Goal: Task Accomplishment & Management: Complete application form

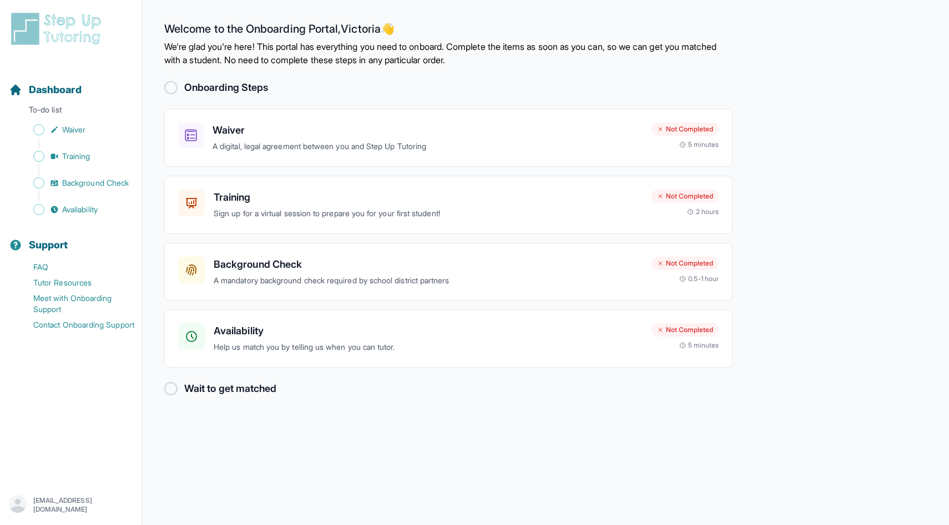
click at [170, 82] on div at bounding box center [170, 87] width 13 height 13
click at [268, 148] on p "A digital, legal agreement between you and Step Up Tutoring" at bounding box center [427, 146] width 430 height 13
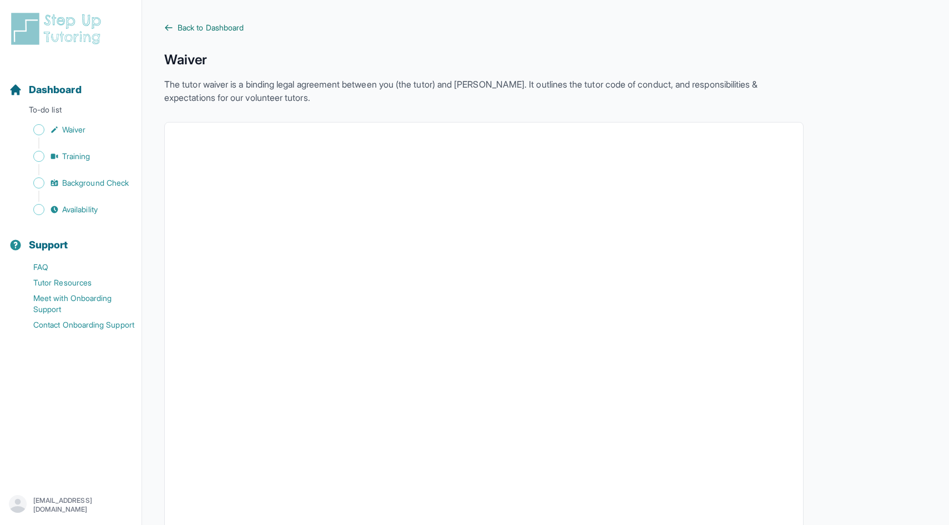
click at [166, 25] on icon at bounding box center [168, 27] width 9 height 9
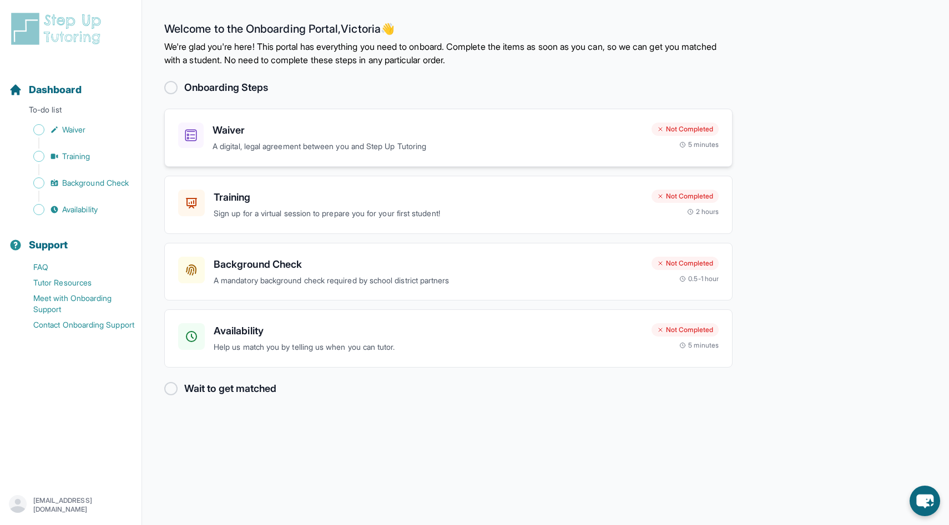
click at [227, 129] on h3 "Waiver" at bounding box center [427, 131] width 430 height 16
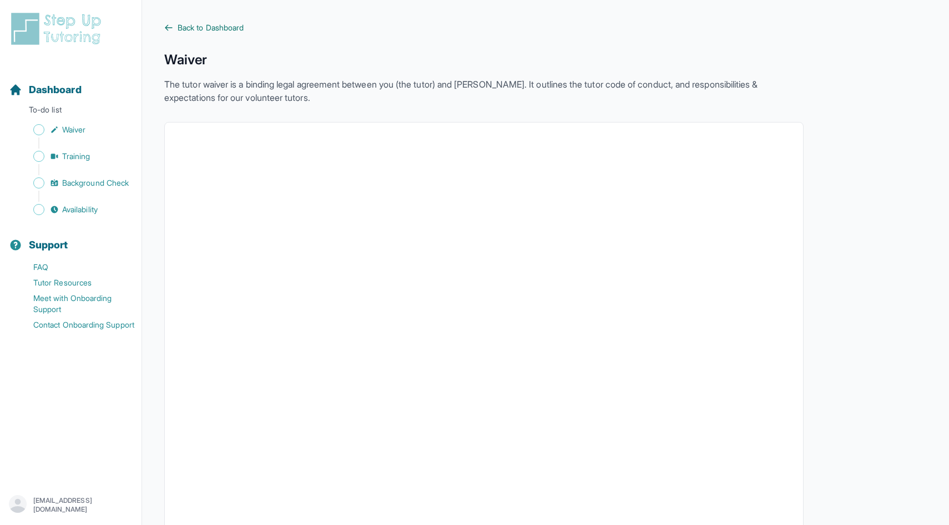
click at [170, 33] on link "Back to Dashboard" at bounding box center [483, 27] width 639 height 11
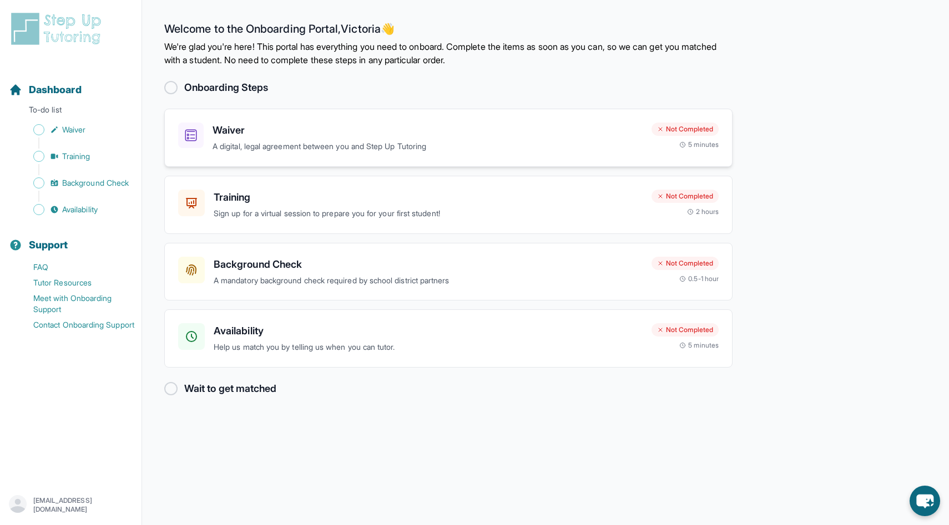
click at [242, 134] on h3 "Waiver" at bounding box center [427, 131] width 430 height 16
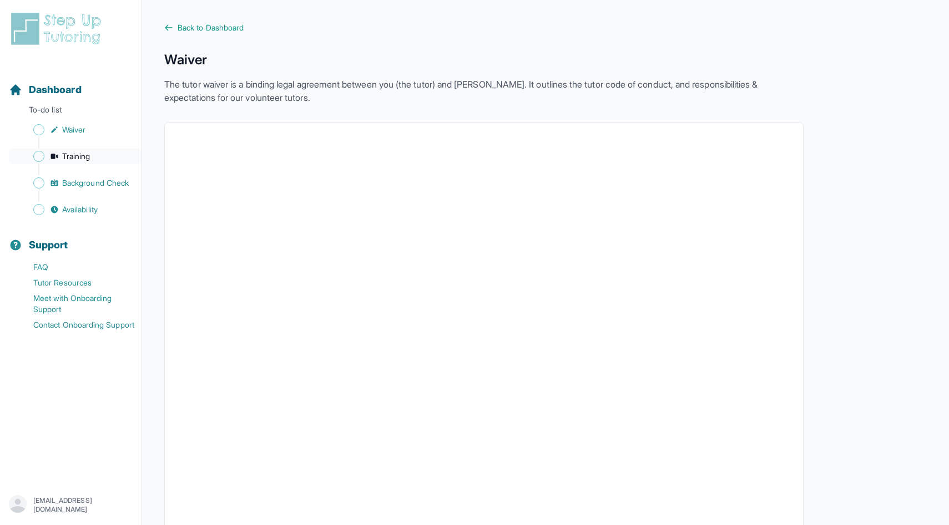
click at [69, 159] on span "Training" at bounding box center [76, 156] width 28 height 11
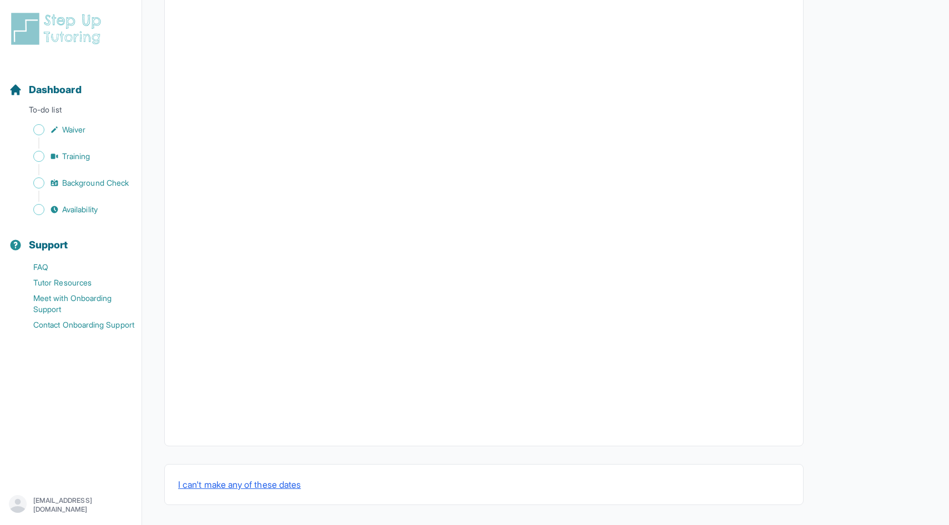
scroll to position [256, 0]
click at [44, 185] on link "Background Check" at bounding box center [75, 183] width 133 height 16
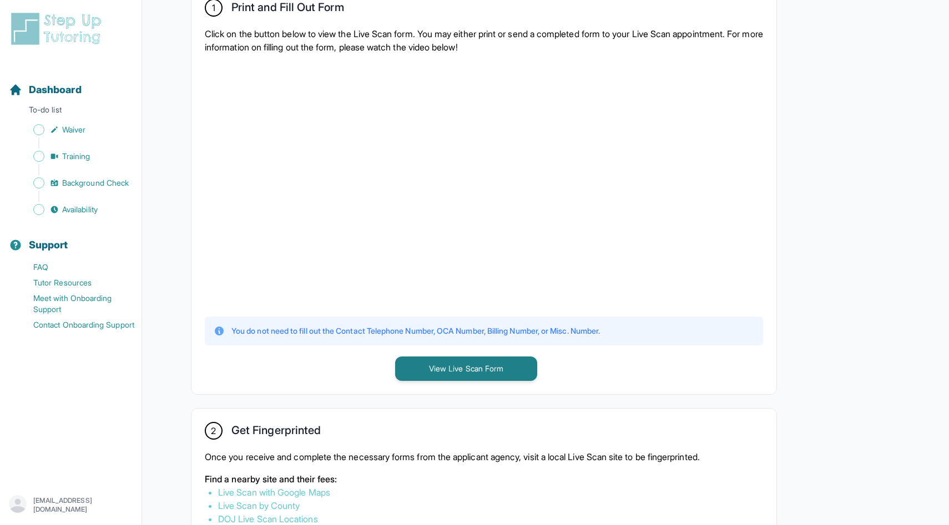
scroll to position [235, 0]
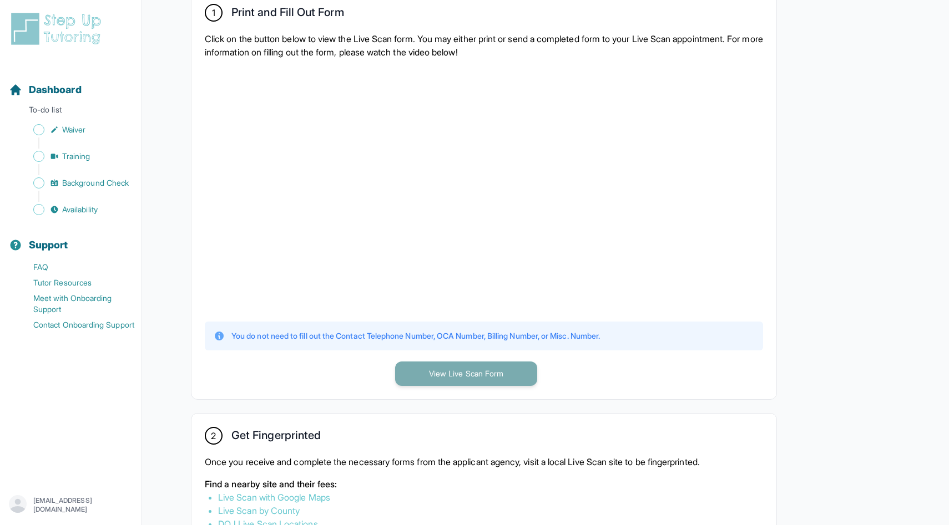
click at [427, 376] on button "View Live Scan Form" at bounding box center [466, 374] width 142 height 24
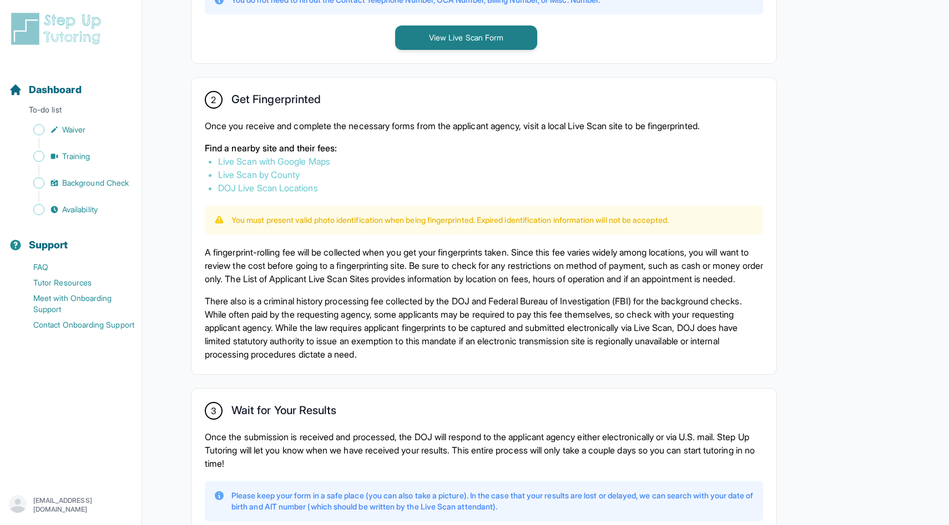
scroll to position [563, 0]
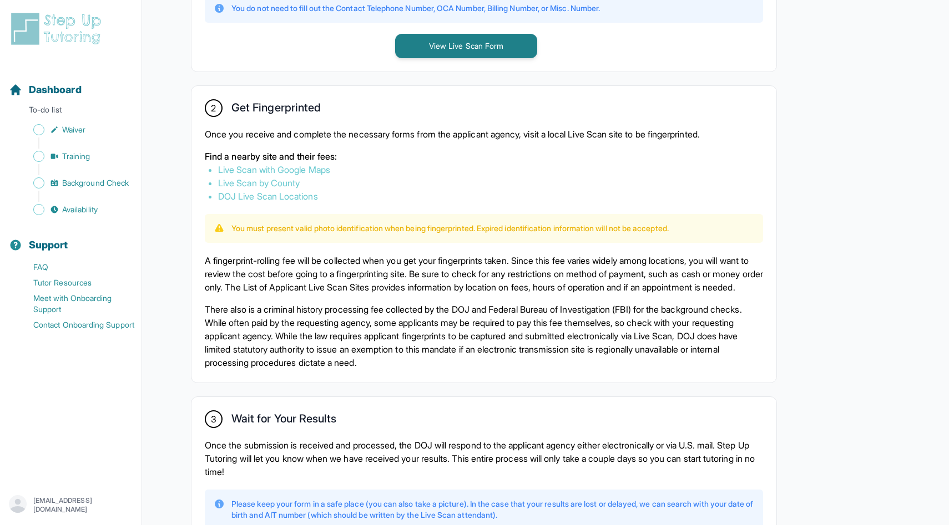
click at [72, 504] on p "[EMAIL_ADDRESS][DOMAIN_NAME]" at bounding box center [82, 505] width 99 height 18
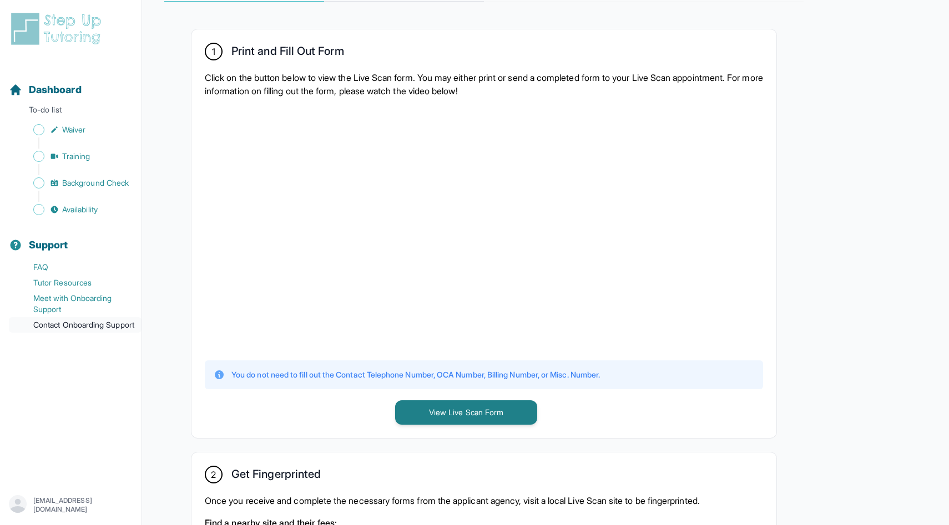
scroll to position [0, 0]
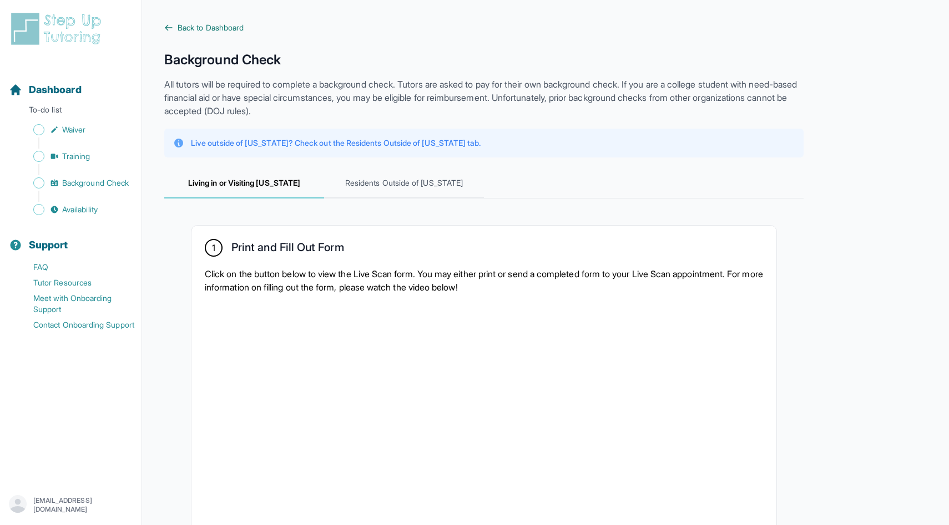
click at [168, 31] on icon at bounding box center [168, 27] width 9 height 9
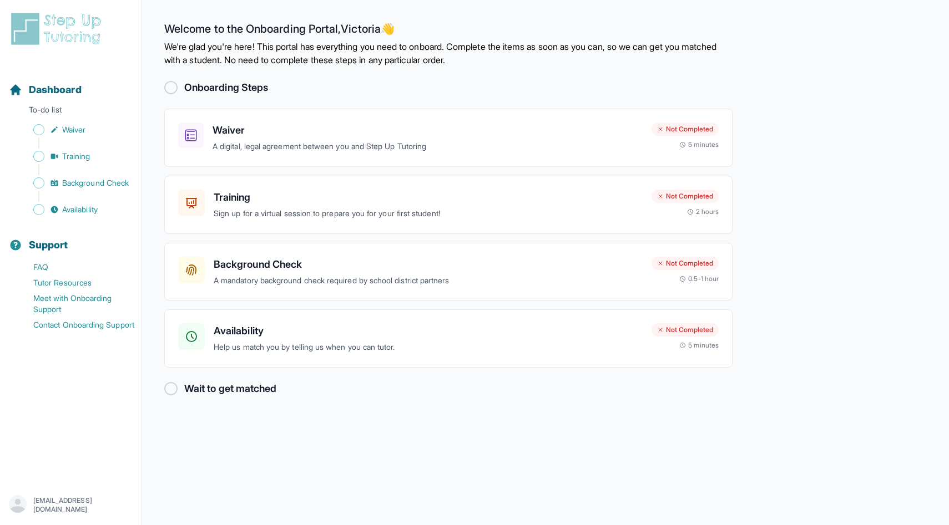
click at [57, 21] on img at bounding box center [58, 29] width 99 height 36
